Goal: Information Seeking & Learning: Learn about a topic

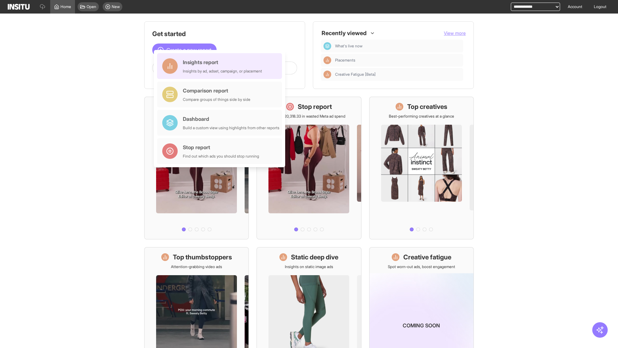
click at [221, 66] on div "Insights report Insights by ad, adset, campaign, or placement" at bounding box center [222, 65] width 79 height 15
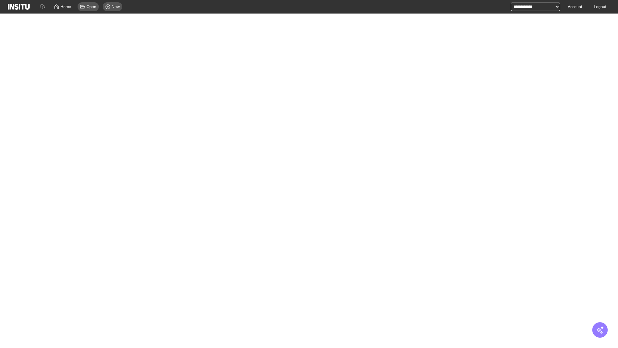
select select "**"
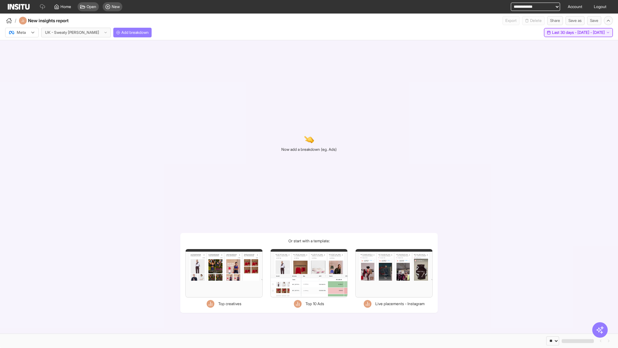
click at [565, 33] on span "Last 30 days - [DATE] - [DATE]" at bounding box center [578, 32] width 53 height 5
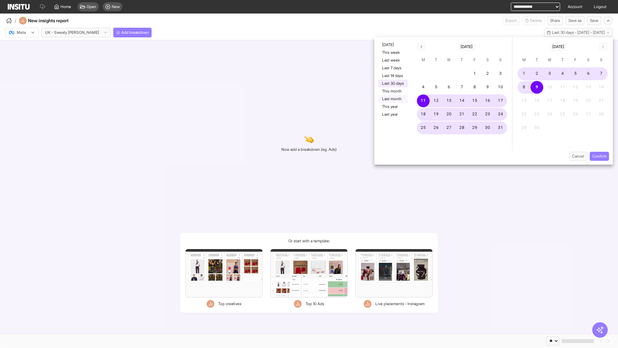
click at [393, 99] on button "Last month" at bounding box center [393, 99] width 30 height 8
